Goal: Navigation & Orientation: Find specific page/section

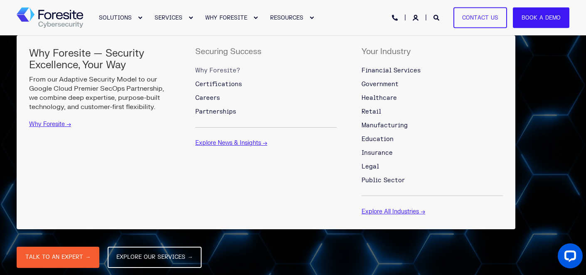
click at [222, 71] on span "Why Foresite?" at bounding box center [217, 70] width 45 height 7
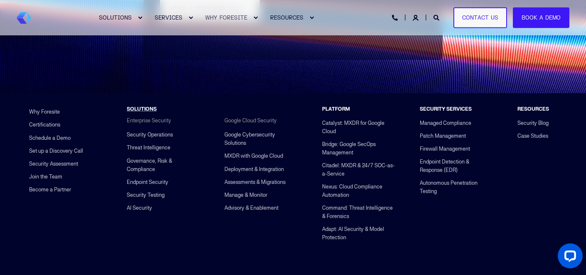
scroll to position [1990, 0]
click at [56, 175] on link "Join the Team" at bounding box center [45, 175] width 33 height 13
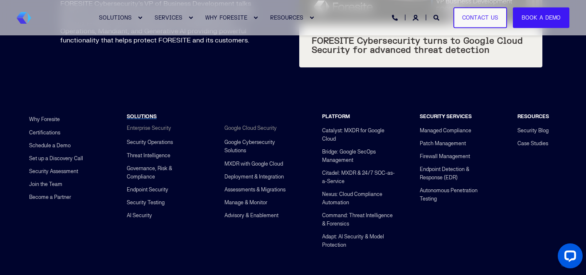
scroll to position [3312, 0]
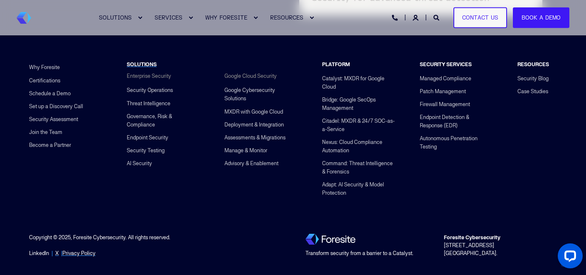
click at [35, 249] on link "LinkedIn" at bounding box center [39, 253] width 20 height 8
